Goal: Task Accomplishment & Management: Manage account settings

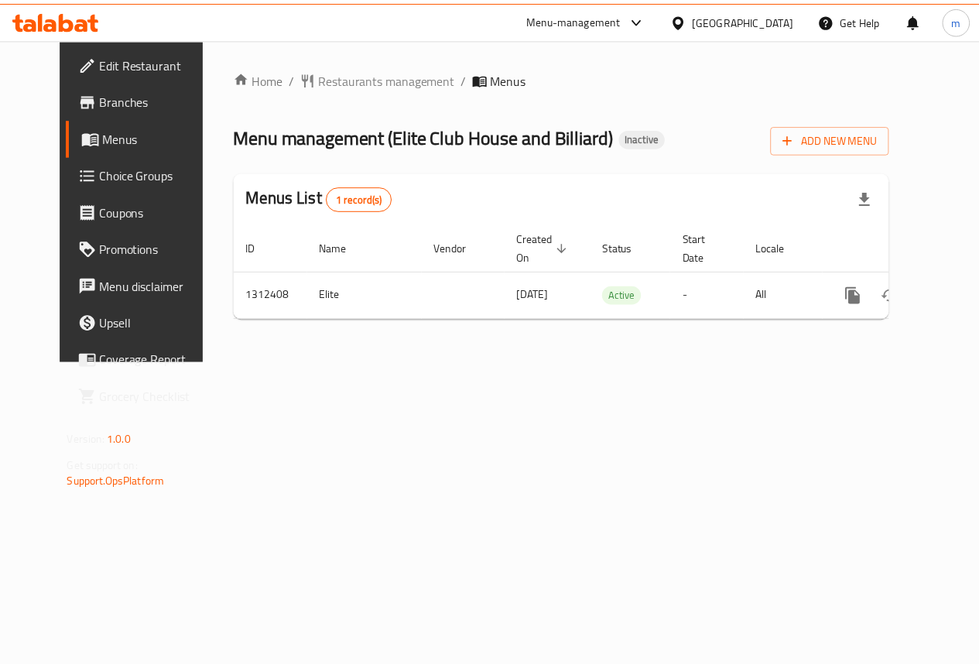
scroll to position [0, 5]
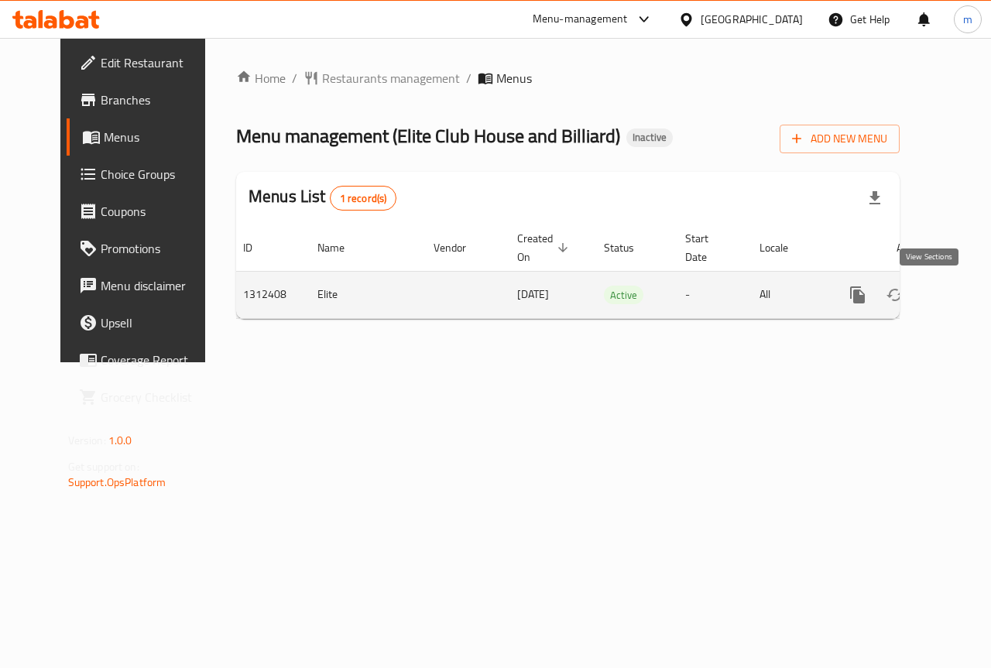
click at [960, 294] on icon "enhanced table" at bounding box center [969, 295] width 19 height 19
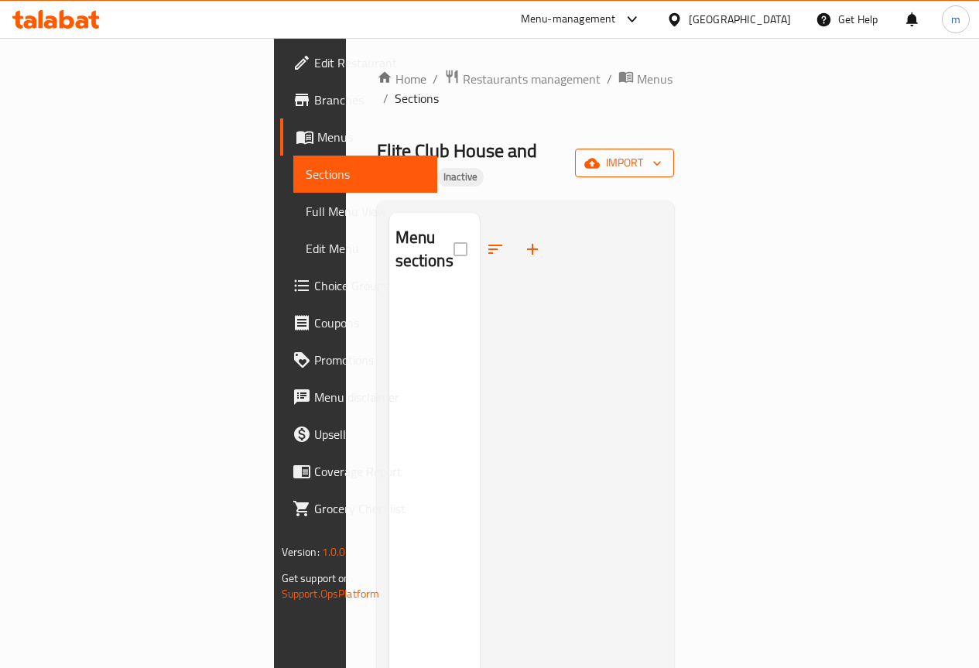
click at [662, 153] on span "import" at bounding box center [624, 162] width 74 height 19
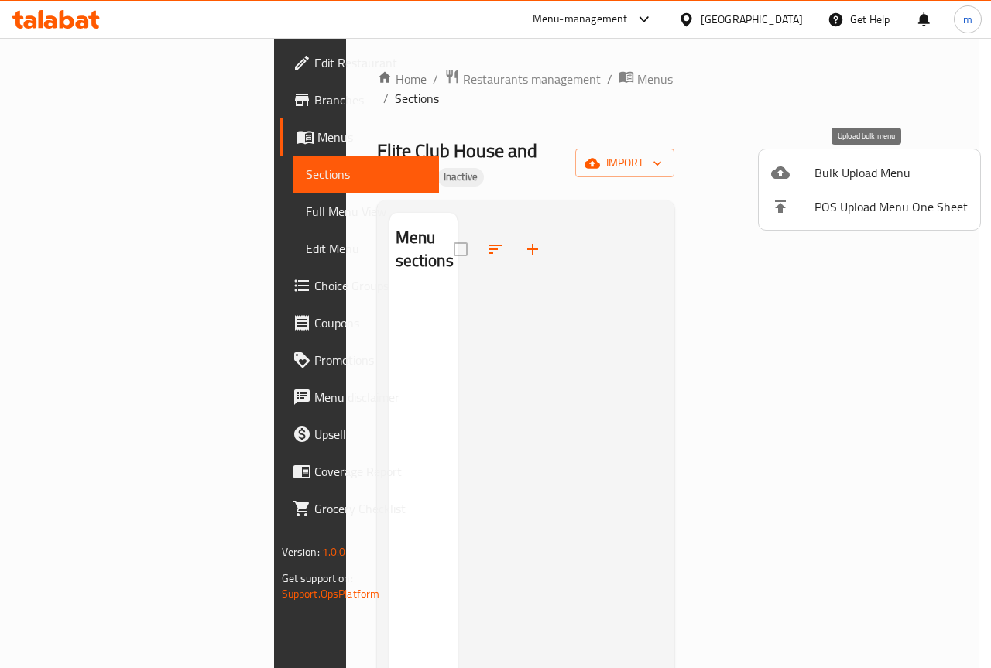
click at [875, 178] on span "Bulk Upload Menu" at bounding box center [890, 172] width 153 height 19
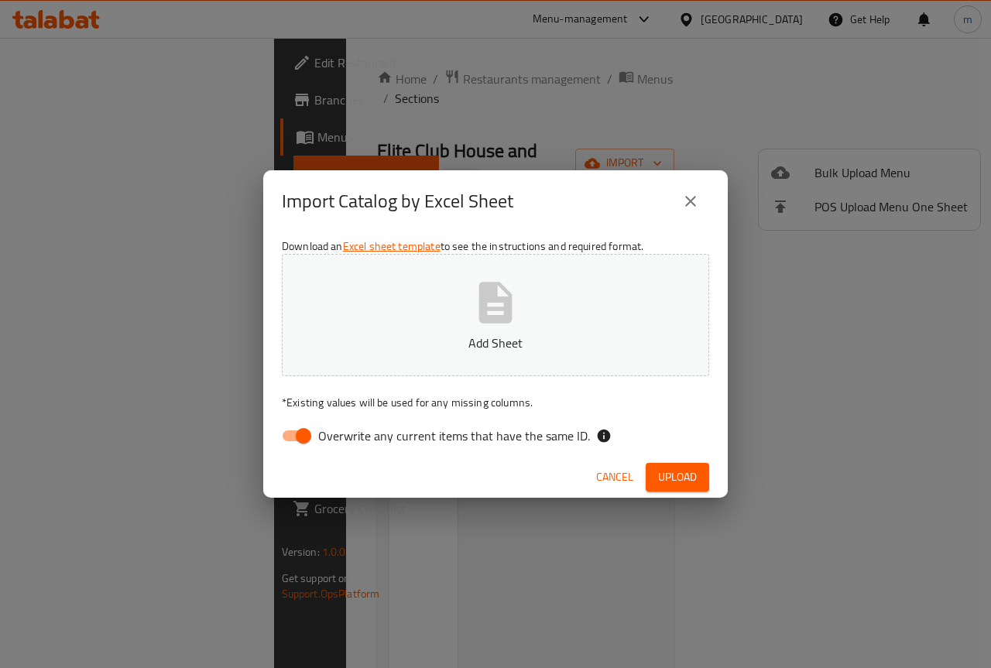
click at [289, 448] on input "Overwrite any current items that have the same ID." at bounding box center [303, 435] width 88 height 29
checkbox input "false"
click at [676, 482] on span "Upload" at bounding box center [677, 477] width 39 height 19
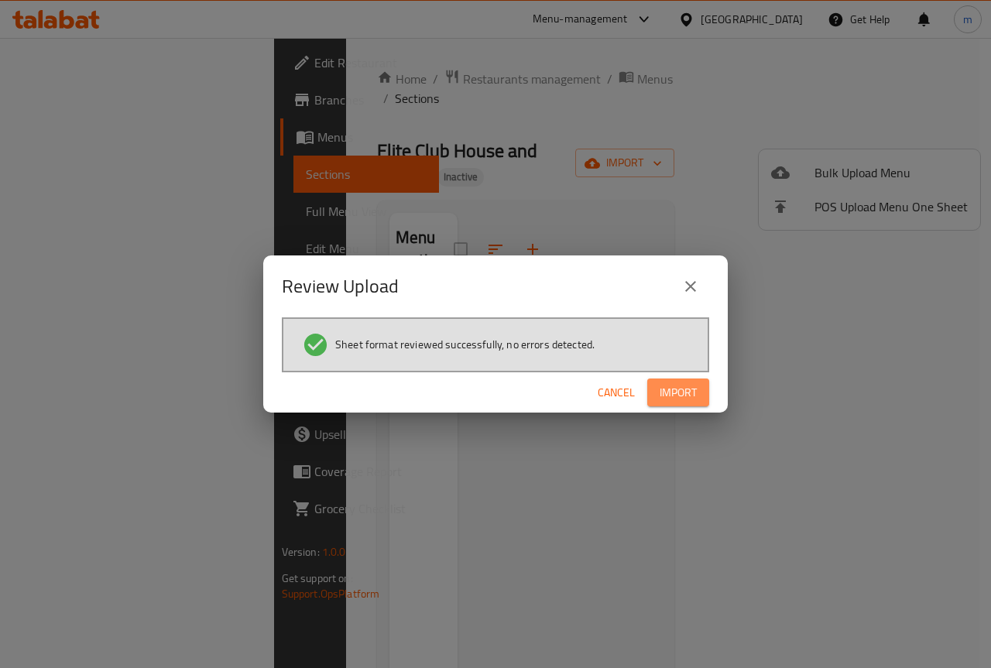
click at [698, 401] on button "Import" at bounding box center [678, 392] width 62 height 29
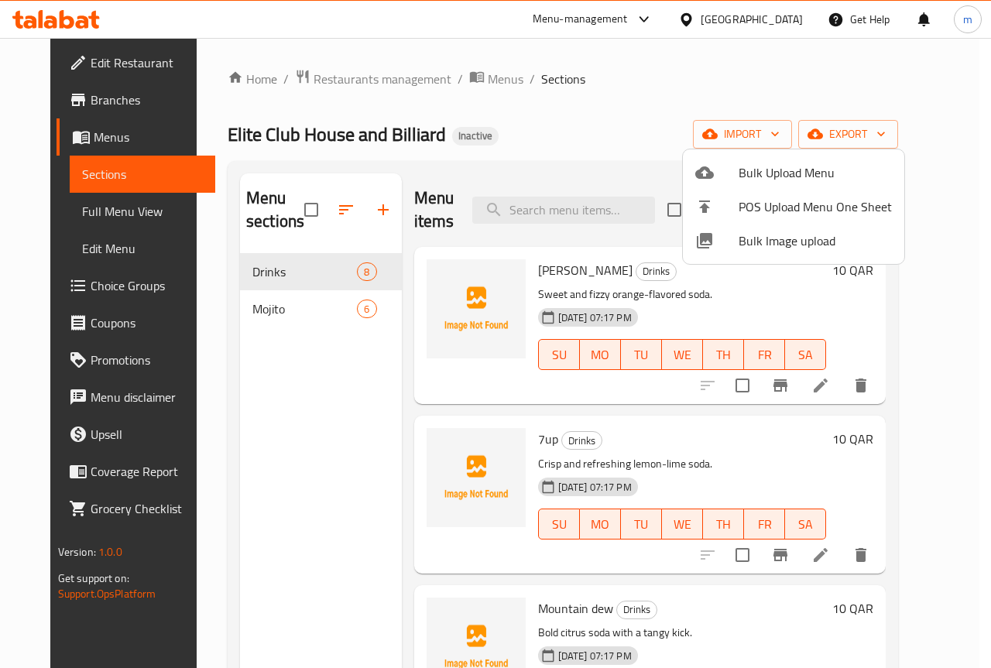
click at [74, 210] on div at bounding box center [495, 334] width 991 height 668
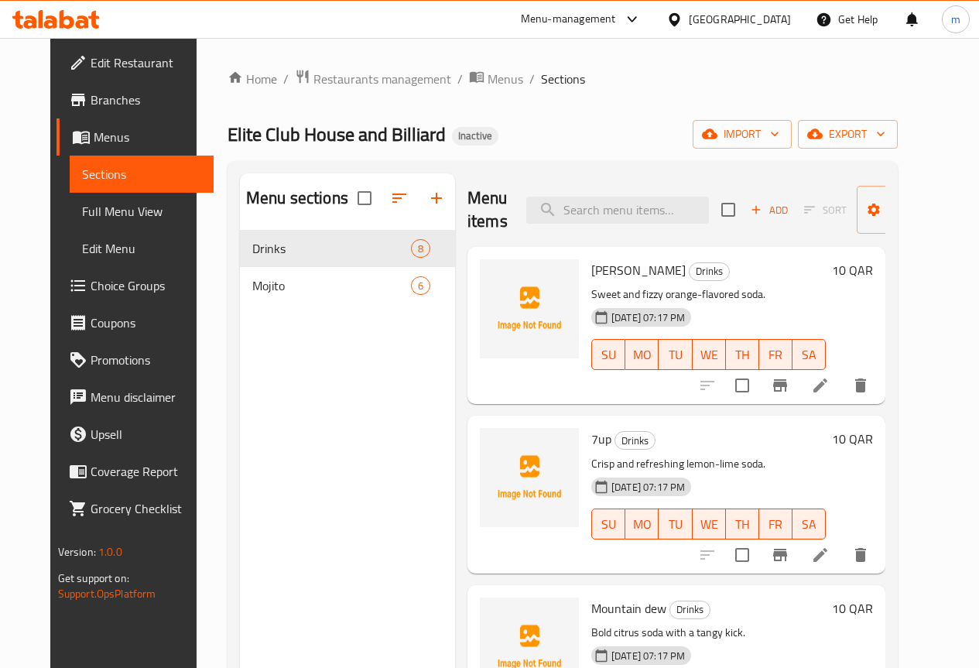
click at [82, 215] on span "Full Menu View" at bounding box center [141, 211] width 119 height 19
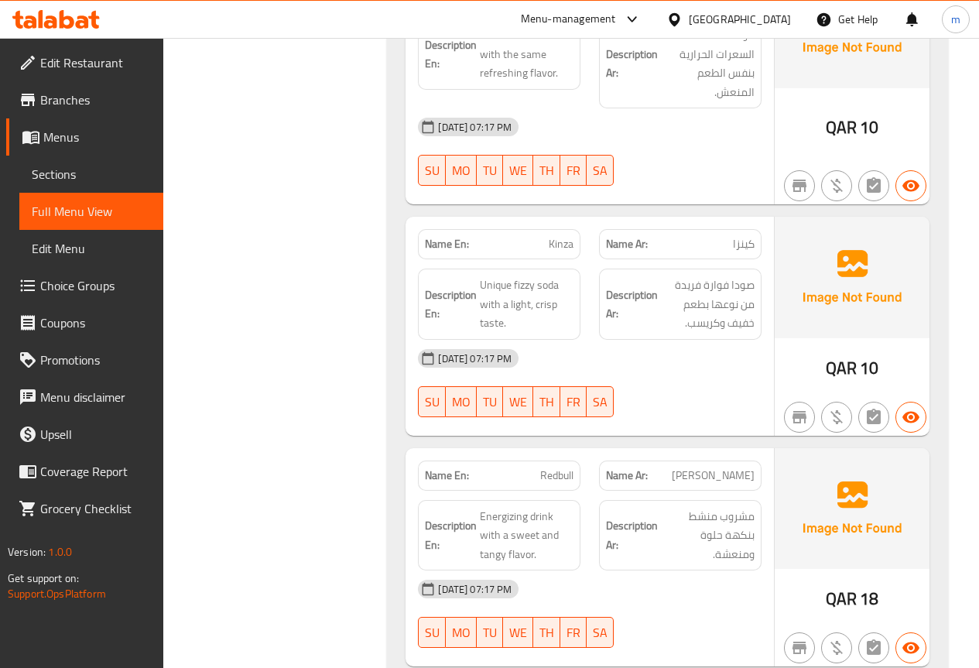
scroll to position [1238, 0]
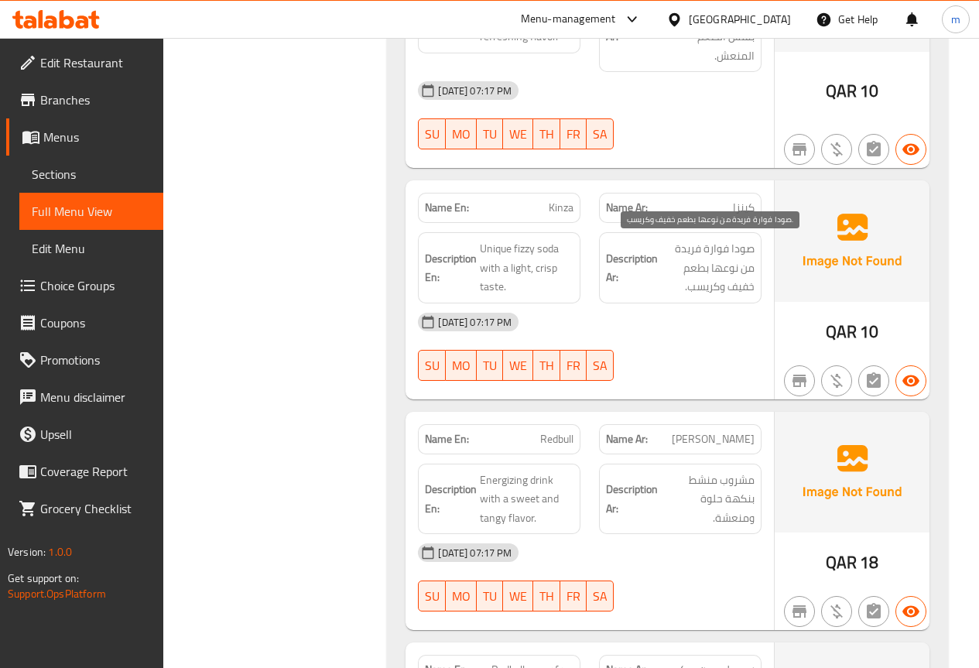
click at [671, 245] on span "صودا فوارة فريدة من نوعها بطعم خفيف وكريسب." at bounding box center [708, 267] width 94 height 57
click at [495, 258] on span "Unique fizzy soda with a light, crisp taste." at bounding box center [527, 267] width 94 height 57
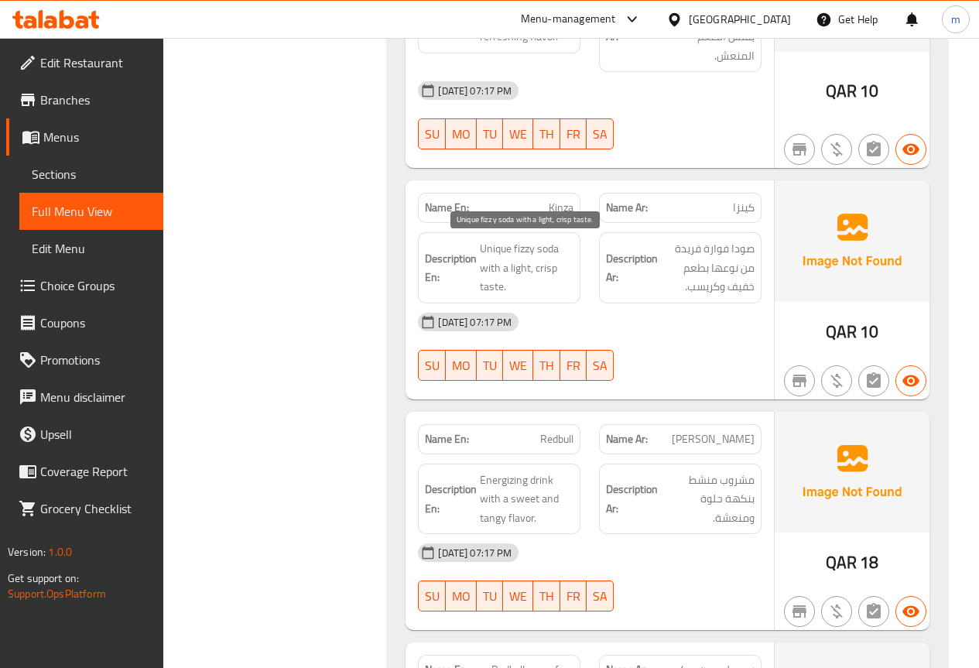
click at [503, 252] on span "Unique fizzy soda with a light, crisp taste." at bounding box center [527, 267] width 94 height 57
copy span "Unique"
click at [76, 176] on span "Sections" at bounding box center [91, 174] width 119 height 19
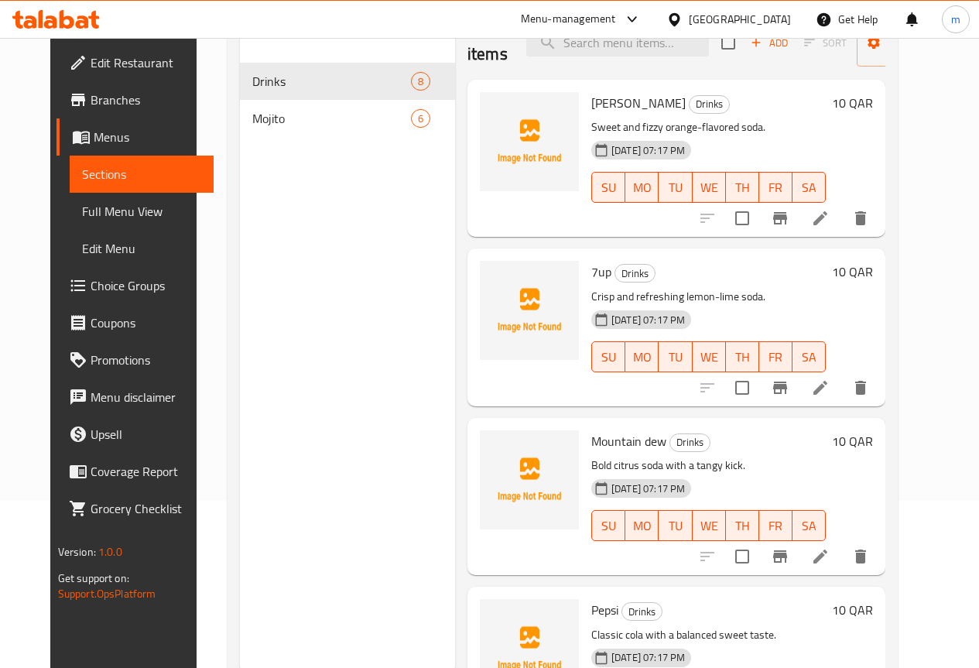
scroll to position [139, 0]
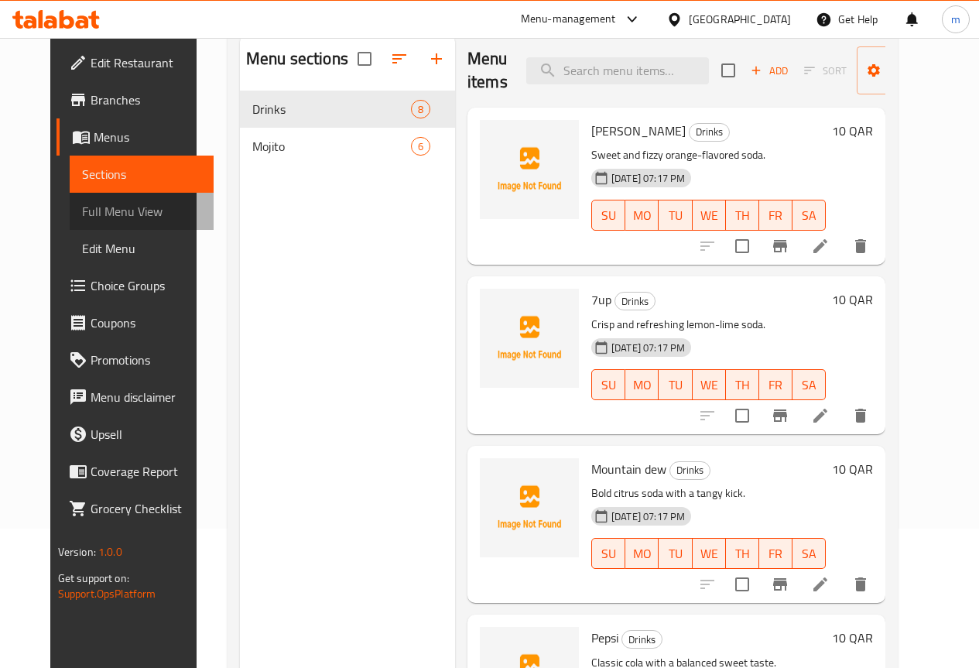
click at [94, 198] on link "Full Menu View" at bounding box center [142, 211] width 144 height 37
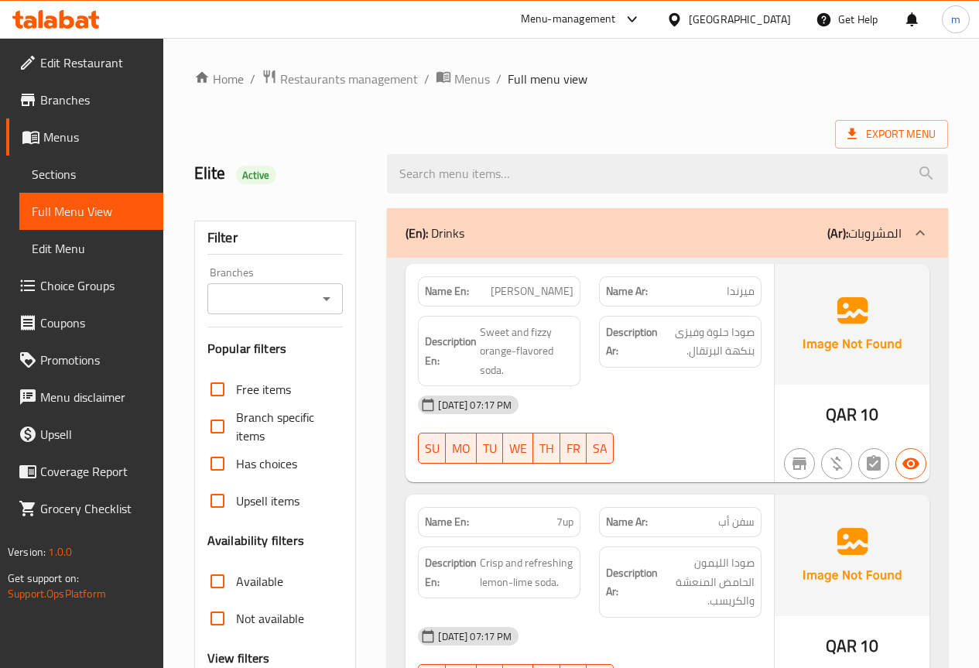
click at [73, 165] on span "Sections" at bounding box center [91, 174] width 119 height 19
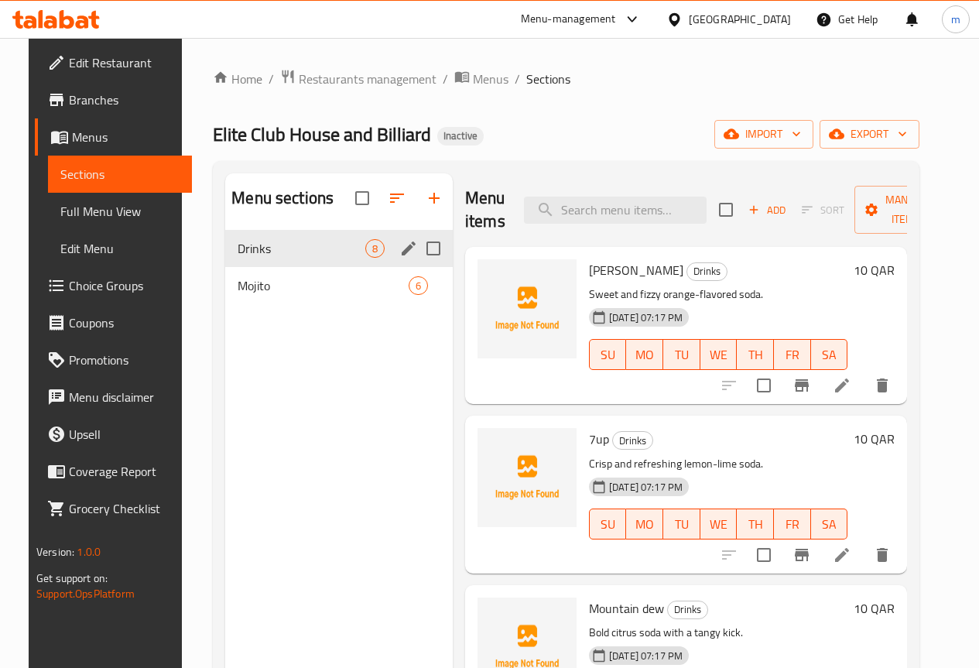
click at [279, 258] on span "Drinks" at bounding box center [302, 248] width 128 height 19
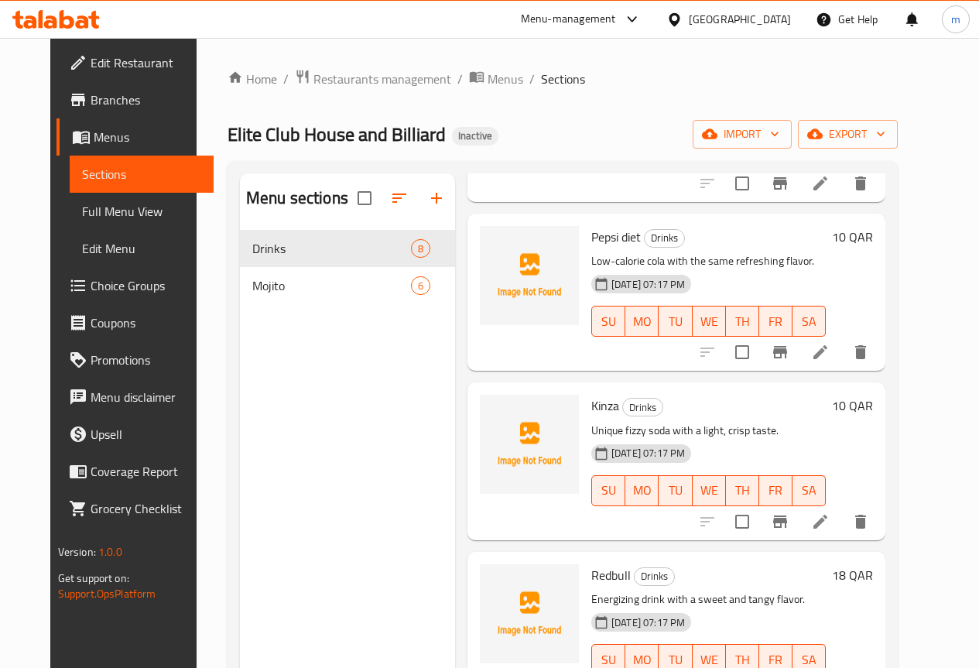
scroll to position [747, 0]
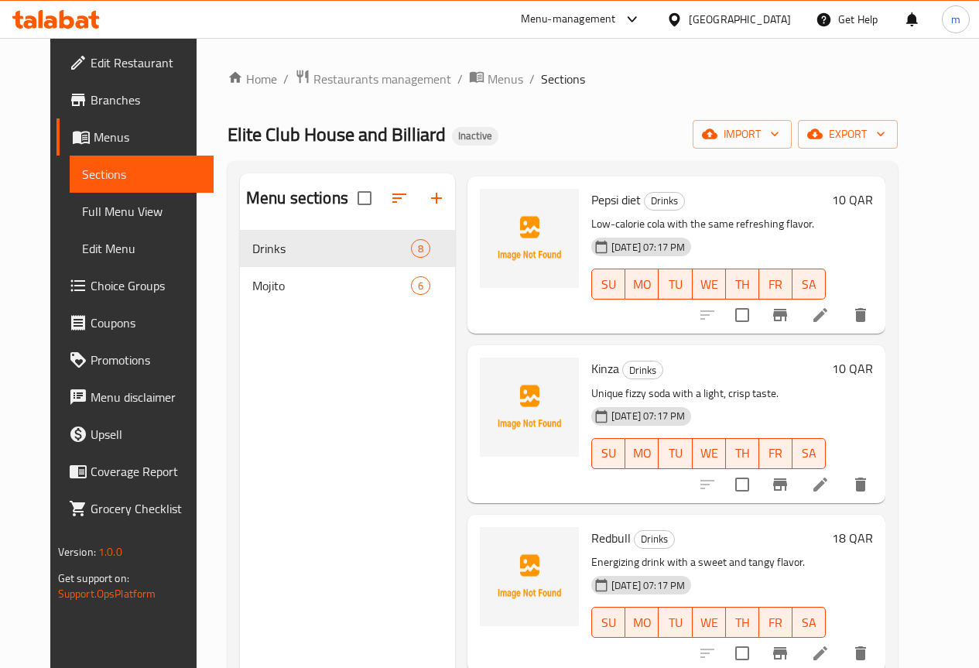
click at [830, 481] on icon at bounding box center [820, 484] width 19 height 19
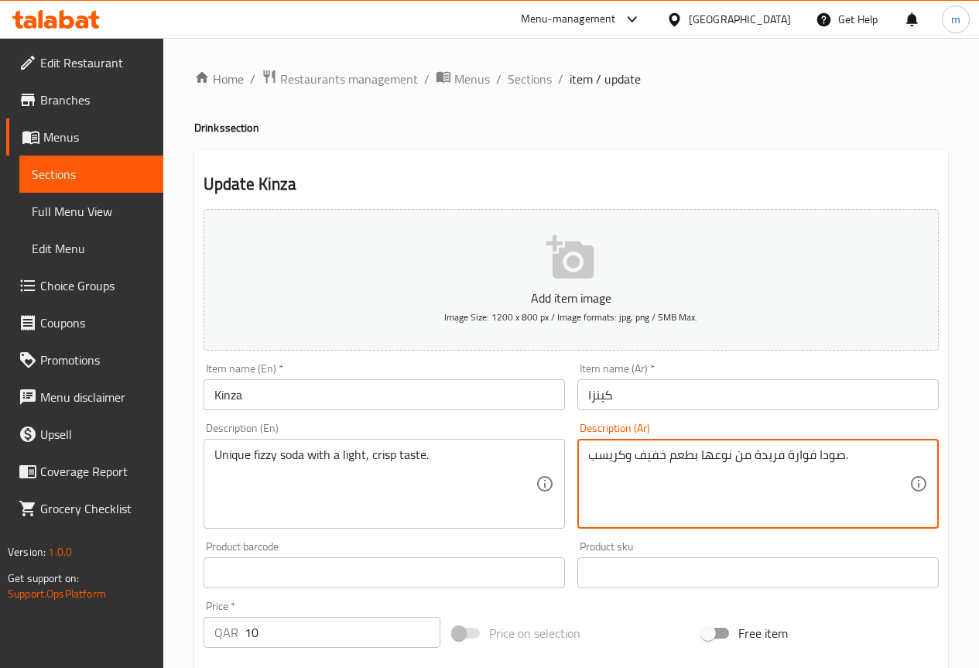
click at [697, 447] on textarea "صودا فوارة فريدة من نوعها بطعم خفيف وكريسب." at bounding box center [748, 484] width 321 height 74
click at [700, 454] on textarea "صودا فوارة فريدة من نوعها بطعم خفيف وكريسب." at bounding box center [748, 484] width 321 height 74
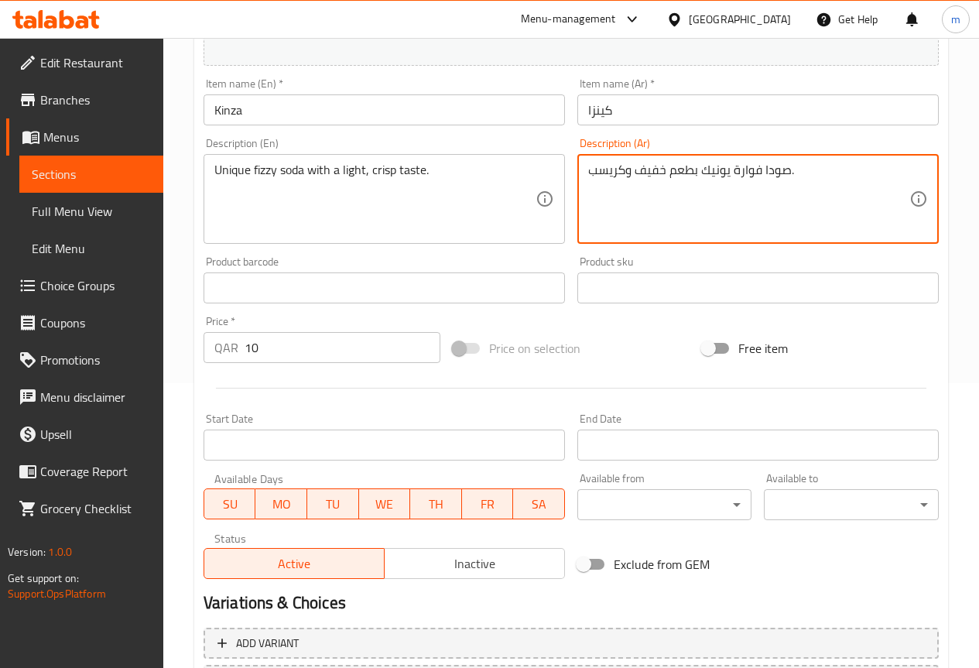
scroll to position [426, 0]
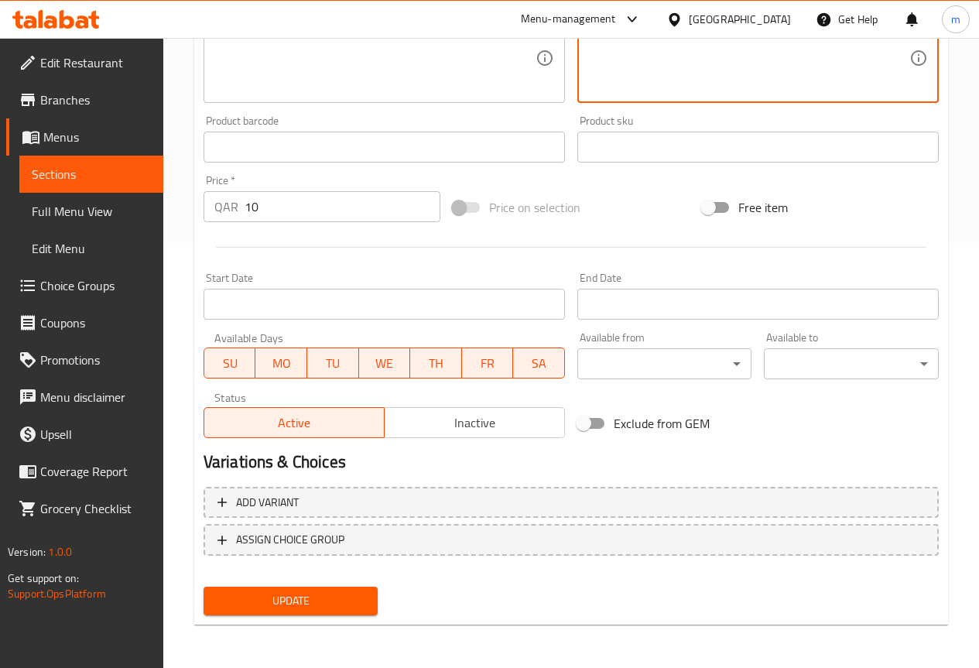
type textarea "صودا فوارة يونيك بطعم خفيف وكريسب."
click at [339, 608] on span "Update" at bounding box center [291, 600] width 150 height 19
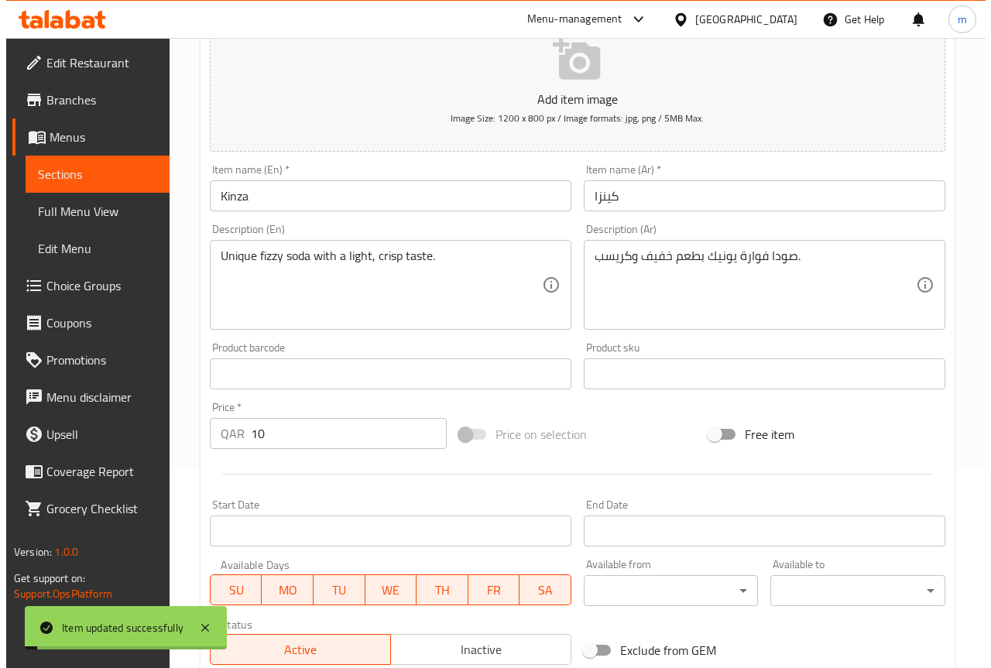
scroll to position [0, 0]
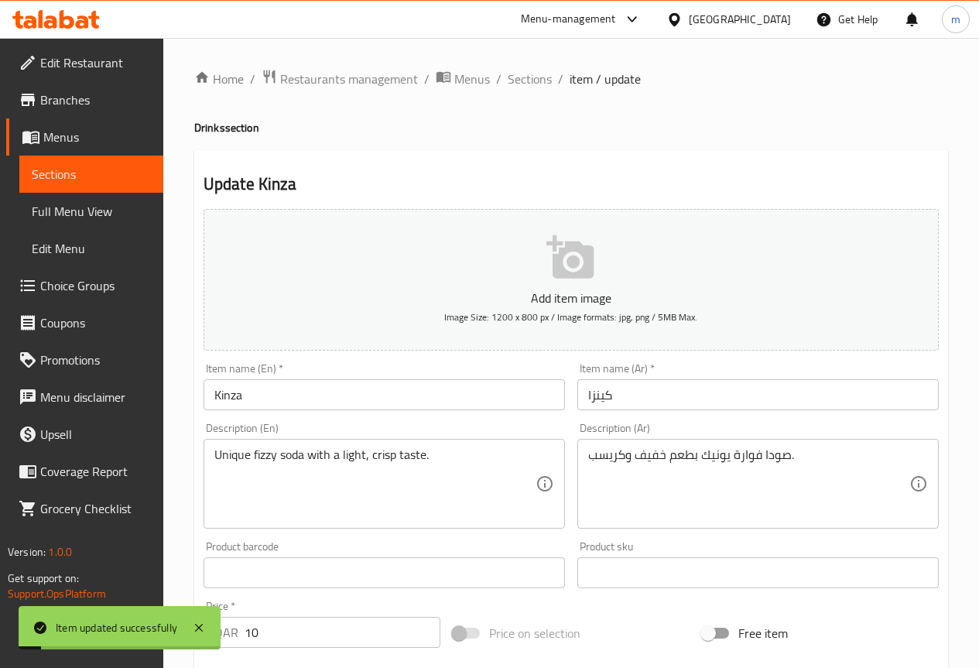
click at [91, 135] on span "Menus" at bounding box center [97, 137] width 108 height 19
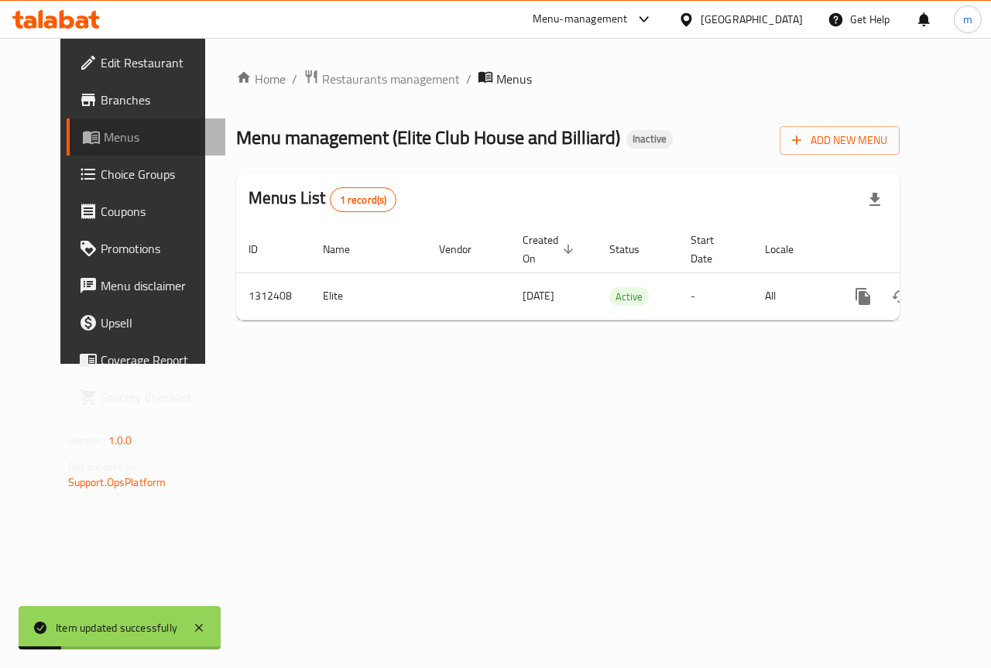
click at [106, 138] on span "Menus" at bounding box center [159, 137] width 110 height 19
